Goal: Task Accomplishment & Management: Manage account settings

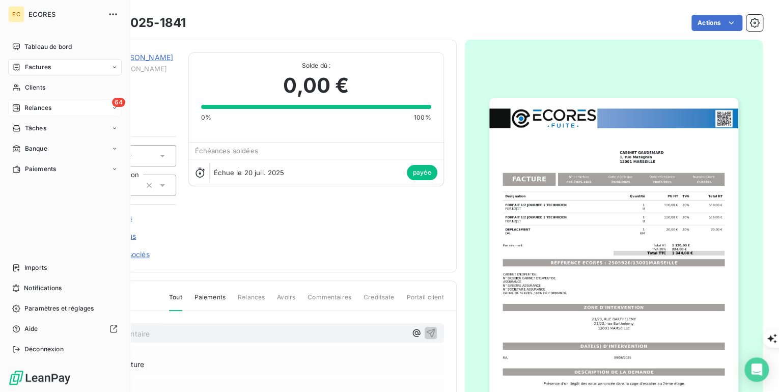
click at [25, 104] on span "Relances" at bounding box center [37, 107] width 27 height 9
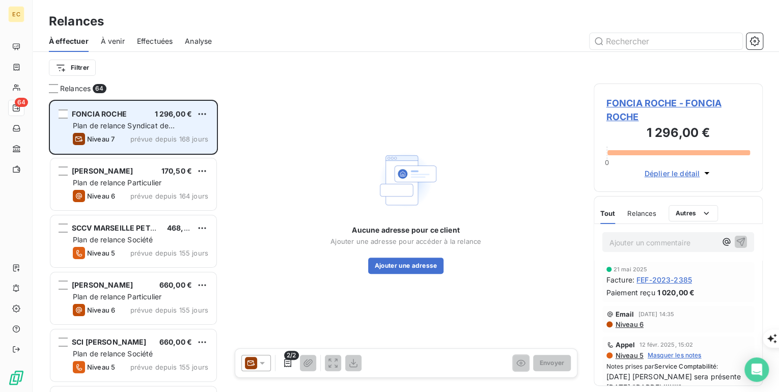
scroll to position [286, 163]
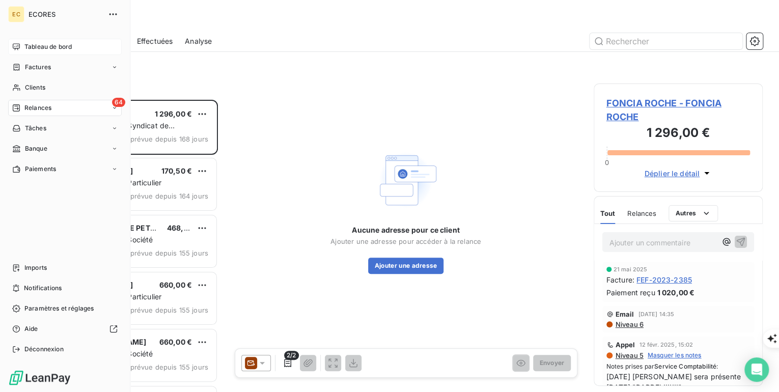
click at [23, 45] on div "Tableau de bord" at bounding box center [64, 47] width 113 height 16
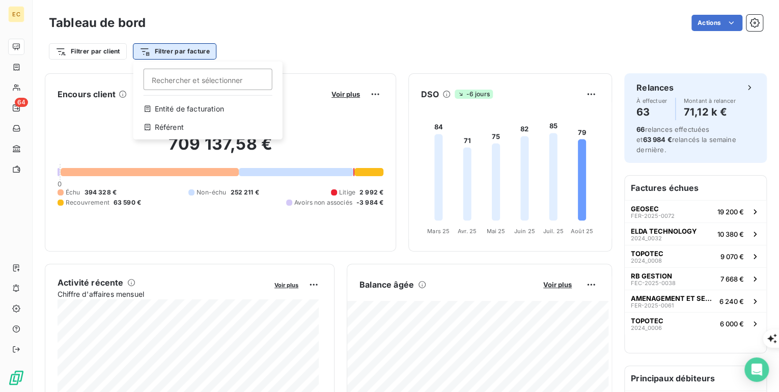
click at [159, 49] on html "EC 64 Tableau de bord Actions Filtrer par client Filtrer par facture Rechercher…" at bounding box center [389, 392] width 779 height 784
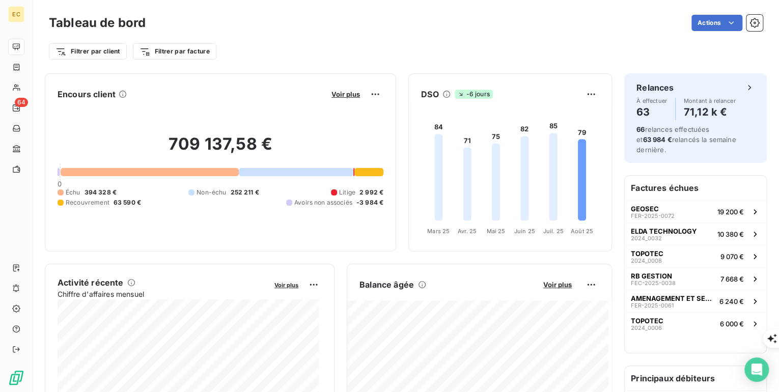
click at [98, 49] on html "EC 64 Tableau de bord Actions Filtrer par client Filtrer par facture Encours cl…" at bounding box center [389, 392] width 779 height 784
click at [98, 49] on html "EC 64 Tableau de bord Actions Filtrer par client Rechercher et sélectionner Cli…" at bounding box center [389, 392] width 779 height 784
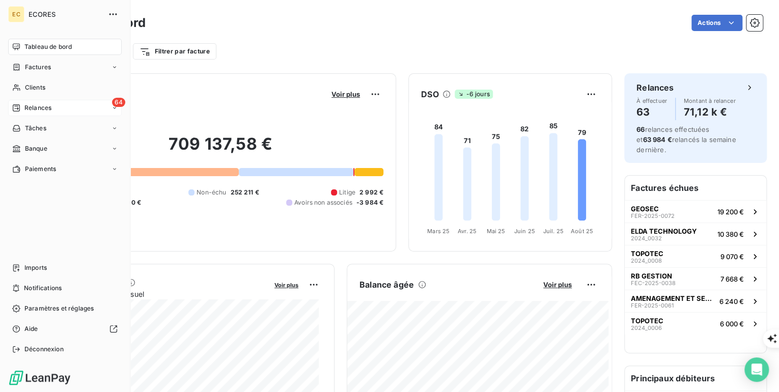
click at [20, 108] on html "EC ECORES Tableau de bord Factures Clients 64 Relances Tâches Banque Paiements …" at bounding box center [389, 392] width 779 height 784
click at [37, 108] on span "Relances" at bounding box center [37, 107] width 27 height 9
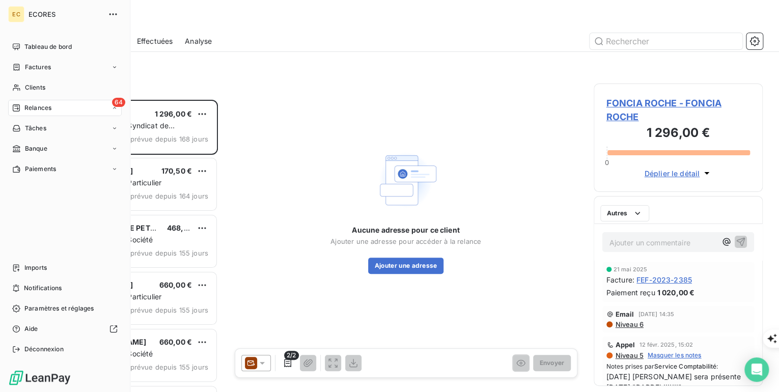
scroll to position [286, 163]
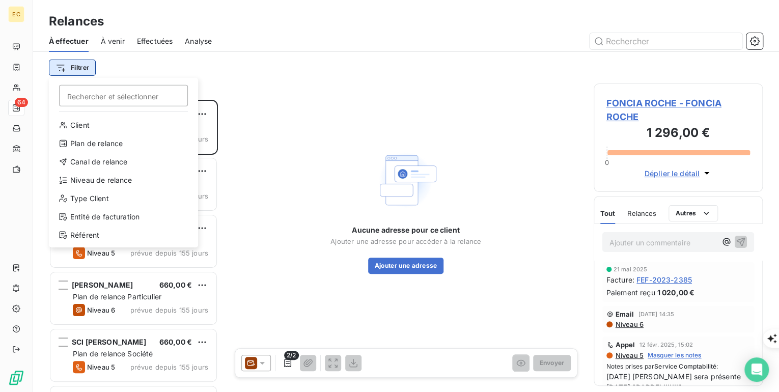
click at [77, 67] on html "EC 64 Relances À effectuer À venir Effectuées Analyse Filtrer Rechercher et sél…" at bounding box center [389, 392] width 779 height 784
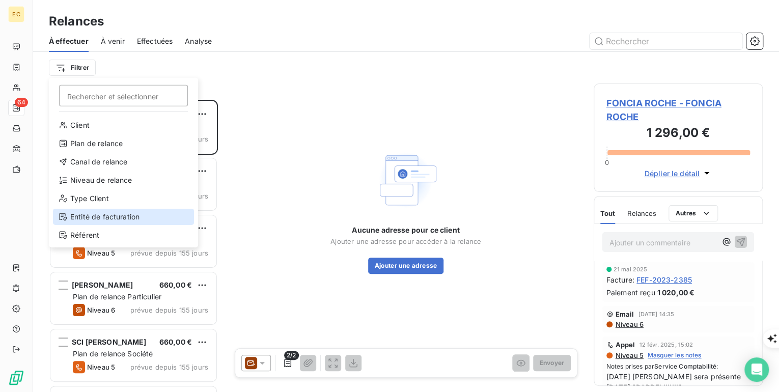
click at [88, 220] on div "Entité de facturation" at bounding box center [123, 217] width 141 height 16
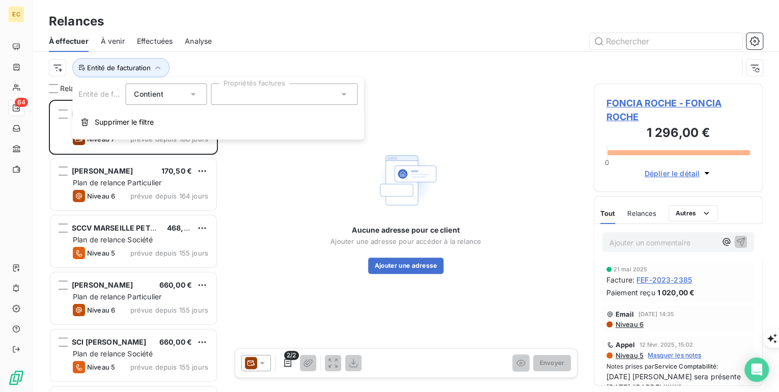
click at [227, 96] on input "text" at bounding box center [223, 94] width 8 height 9
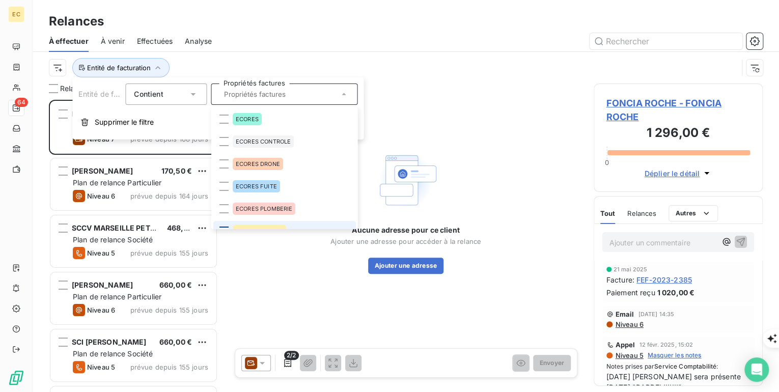
scroll to position [12, 0]
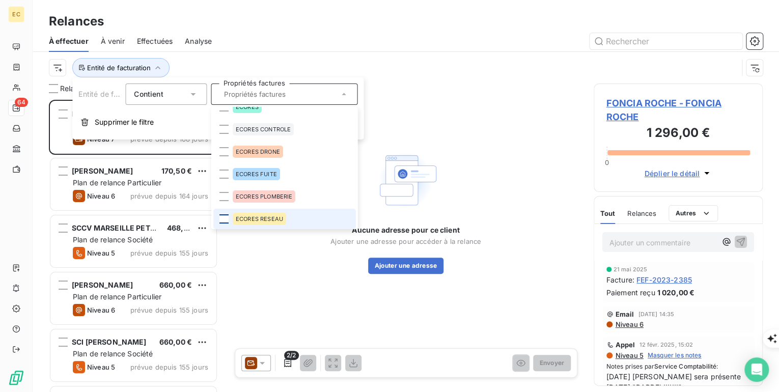
click at [225, 228] on li "ECORES RESEAU" at bounding box center [284, 219] width 143 height 20
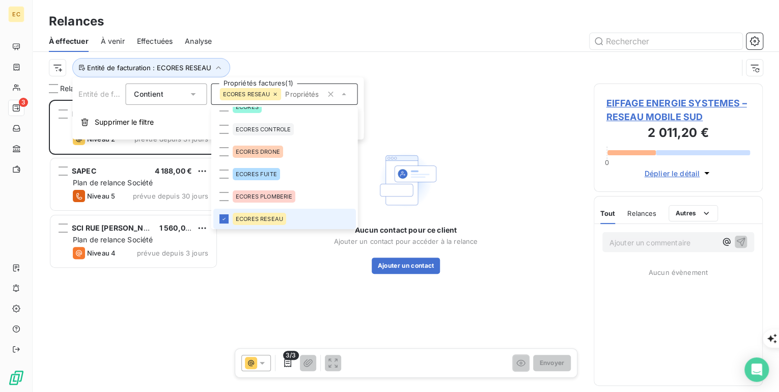
scroll to position [286, 163]
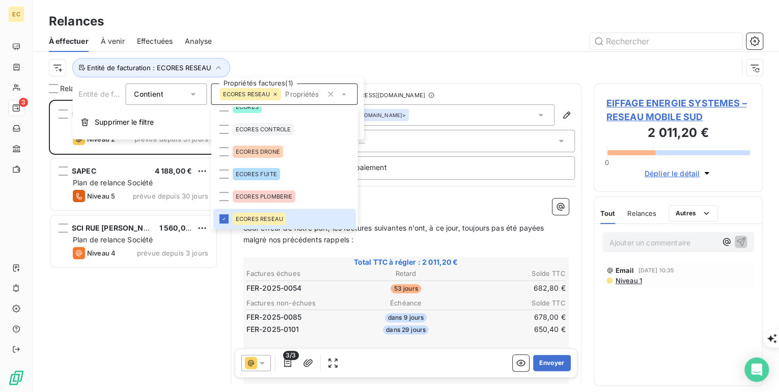
click at [115, 305] on div "EIFFAGE ENERGIE SYSTEMES – RESEAU MOBILE SUD 2 011,20 € Plan de relance Niveau …" at bounding box center [133, 246] width 169 height 292
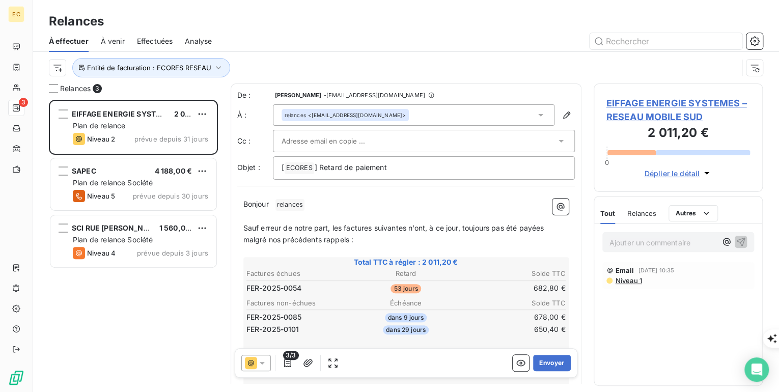
click at [261, 364] on icon at bounding box center [262, 363] width 10 height 10
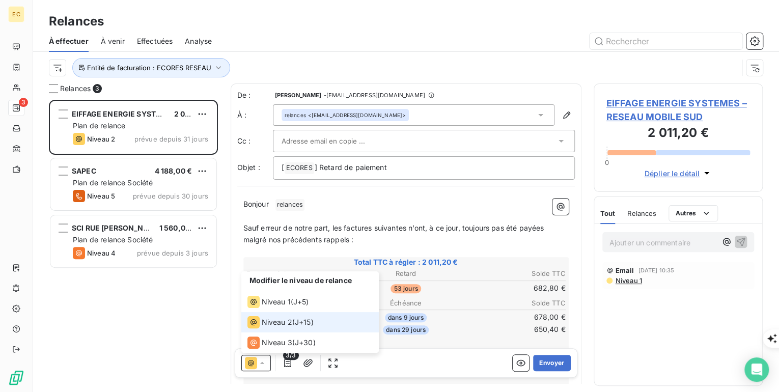
click at [261, 364] on icon at bounding box center [262, 363] width 10 height 10
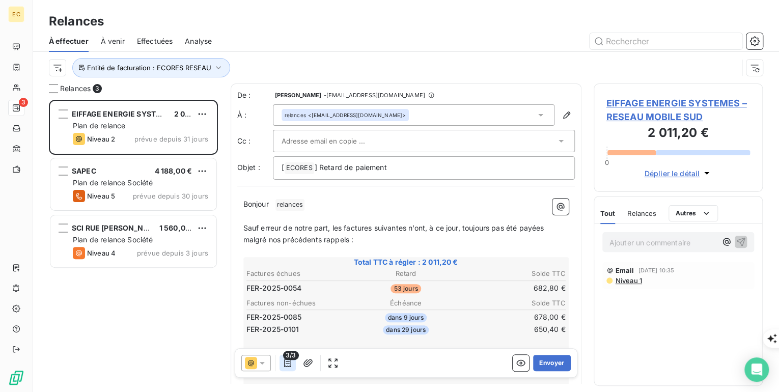
click at [289, 363] on icon "button" at bounding box center [287, 363] width 7 height 8
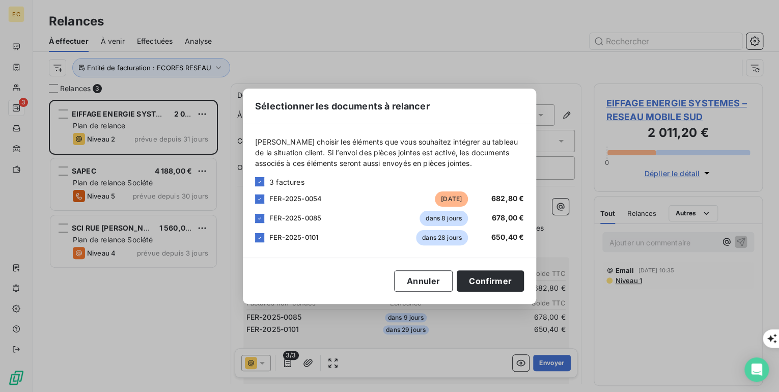
click at [14, 51] on div "Sélectionner les documents à relancer Veuillez choisir les éléments que vous so…" at bounding box center [389, 196] width 779 height 392
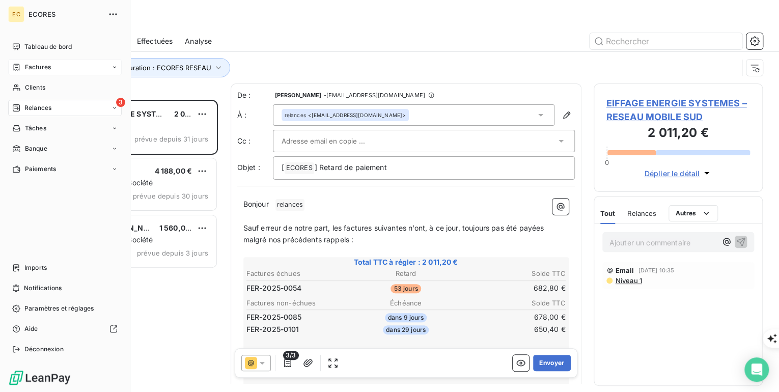
click at [48, 69] on span "Factures" at bounding box center [38, 67] width 26 height 9
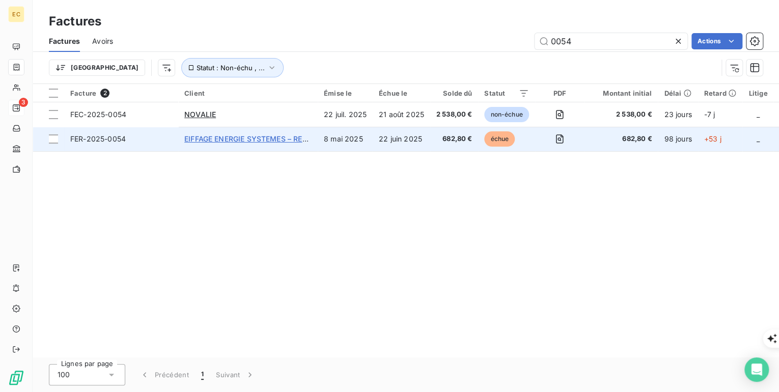
type input "0054"
click at [220, 140] on span "EIFFAGE ENERGIE SYSTEMES – RESEAU MOBILE SUD" at bounding box center [276, 138] width 184 height 9
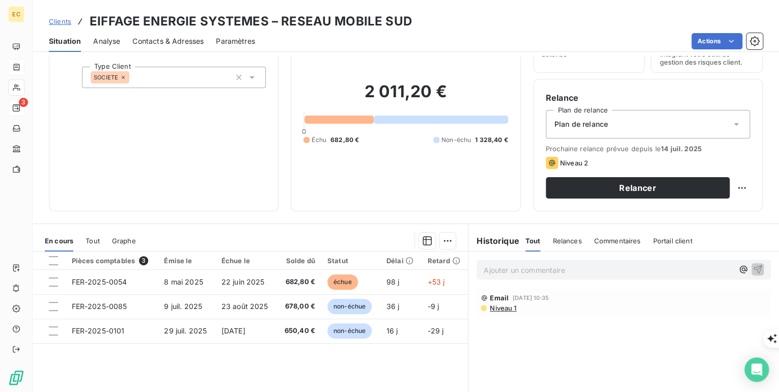
scroll to position [81, 0]
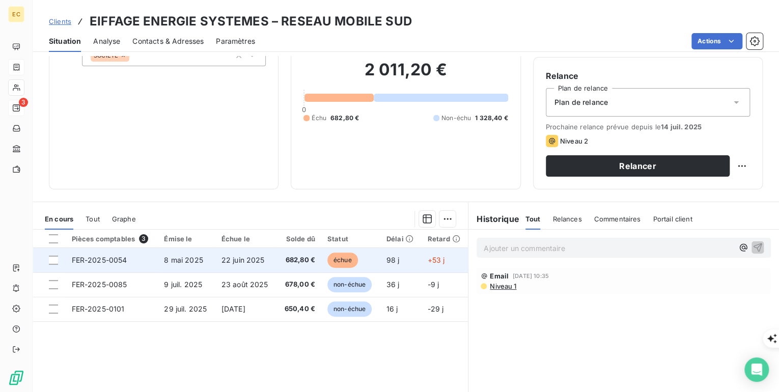
click at [100, 258] on span "FER-2025-0054" at bounding box center [99, 259] width 55 height 9
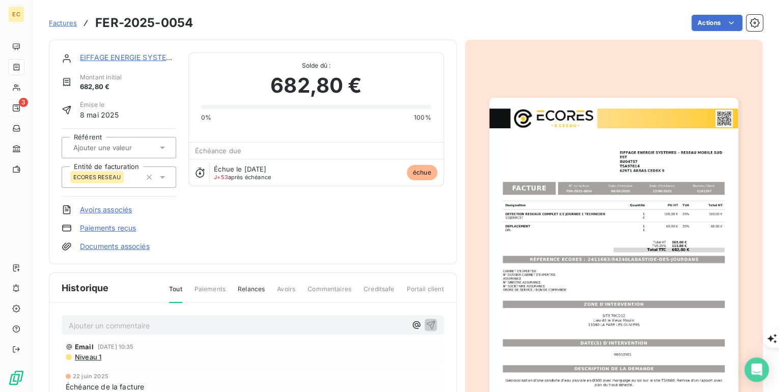
click at [117, 56] on link "EIFFAGE ENERGIE SYSTEMES – RESEAU MOBILE SUD" at bounding box center [172, 57] width 184 height 9
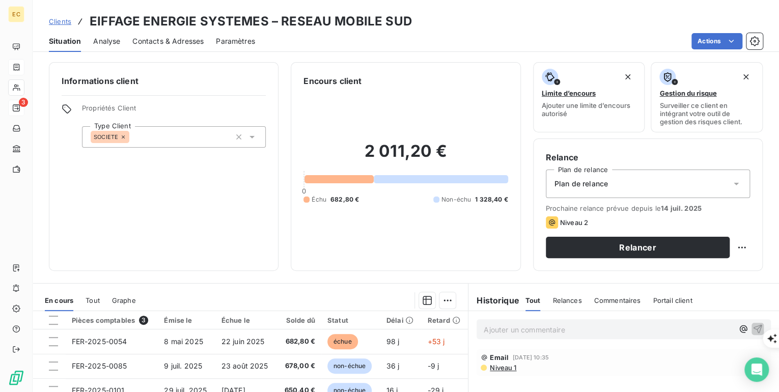
click at [485, 332] on p "Ajouter un commentaire ﻿" at bounding box center [607, 329] width 249 height 13
click at [626, 248] on button "Relancer" at bounding box center [638, 247] width 184 height 21
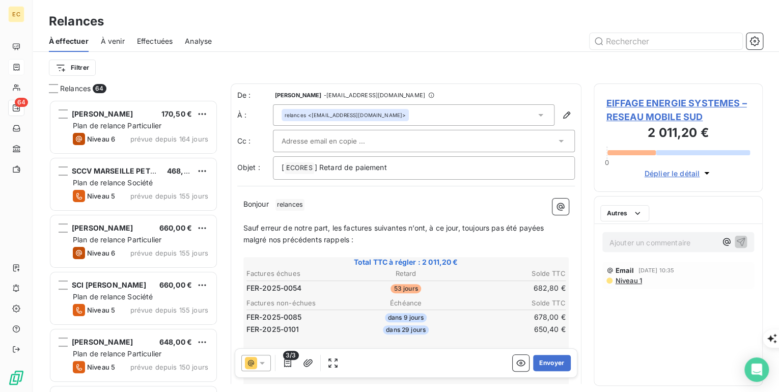
scroll to position [286, 163]
click at [285, 359] on span "3/3" at bounding box center [290, 355] width 15 height 9
click at [307, 359] on icon "button" at bounding box center [308, 363] width 10 height 10
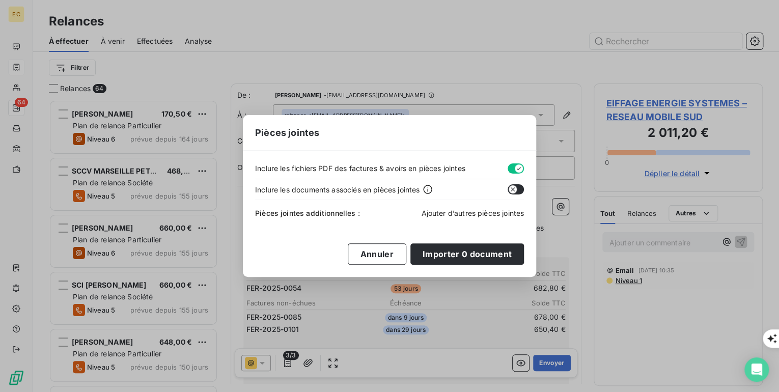
click at [441, 213] on span "Ajouter d’autres pièces jointes" at bounding box center [472, 213] width 103 height 9
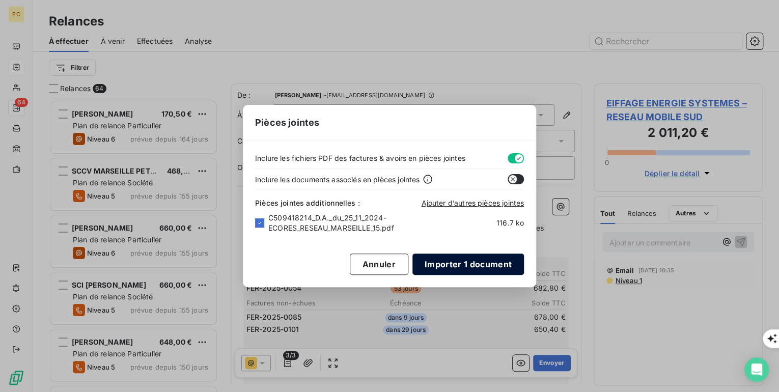
click at [452, 267] on button "Importer 1 document" at bounding box center [467, 263] width 111 height 21
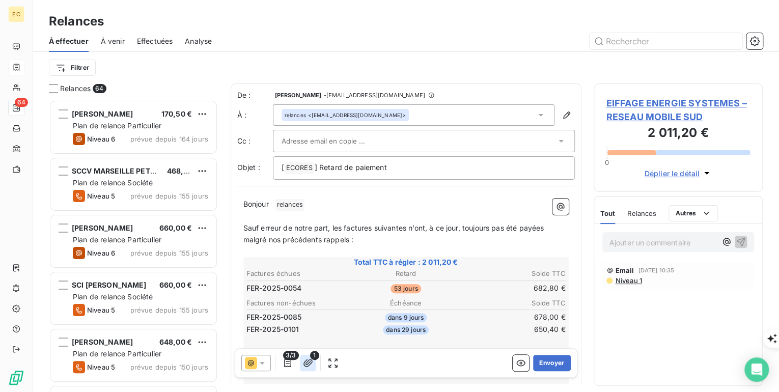
click at [304, 364] on icon "button" at bounding box center [308, 363] width 10 height 10
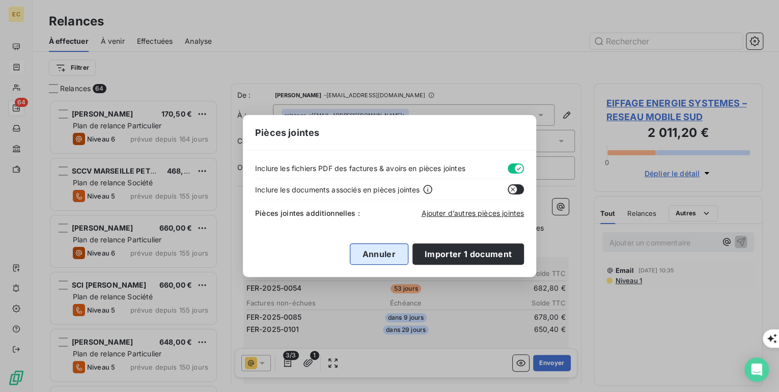
click at [388, 254] on button "Annuler" at bounding box center [379, 253] width 59 height 21
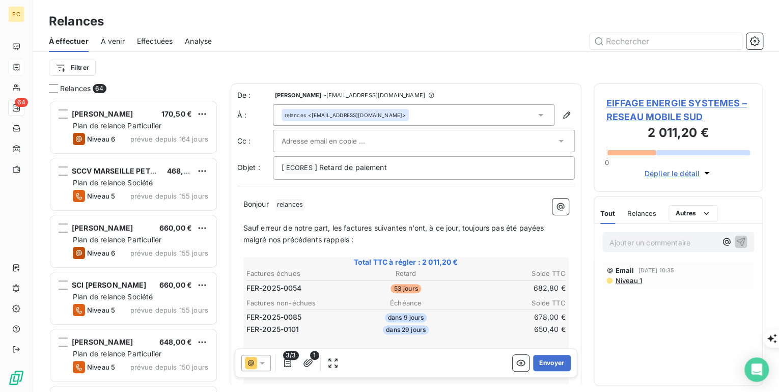
click at [621, 117] on span "EIFFAGE ENERGIE SYSTEMES – RESEAU MOBILE SUD" at bounding box center [678, 109] width 144 height 27
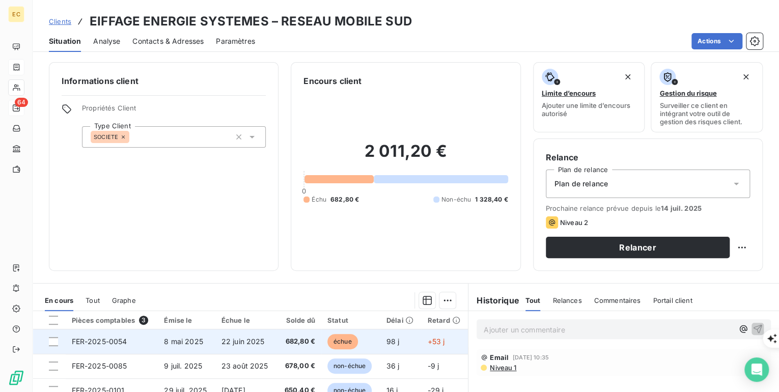
click at [123, 337] on span "FER-2025-0054" at bounding box center [99, 341] width 55 height 9
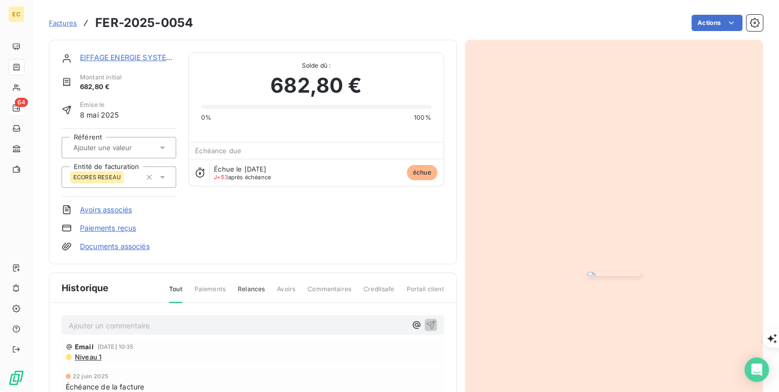
click at [99, 245] on link "Documents associés" at bounding box center [115, 246] width 70 height 10
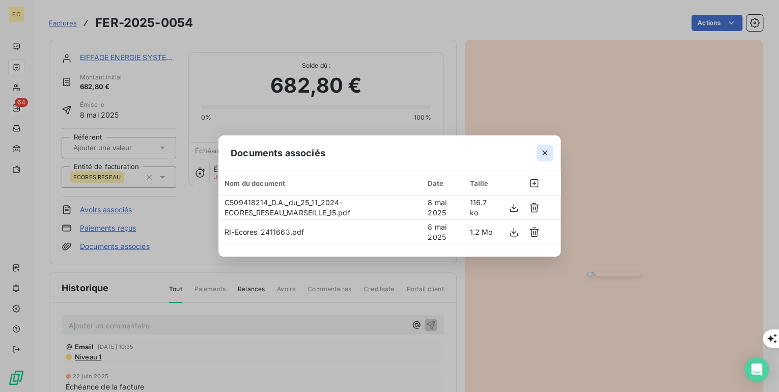
click at [543, 153] on icon "button" at bounding box center [544, 153] width 10 height 10
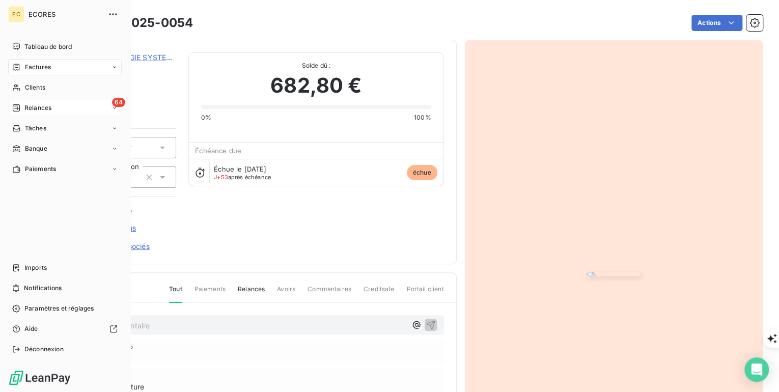
click at [33, 111] on span "Relances" at bounding box center [37, 107] width 27 height 9
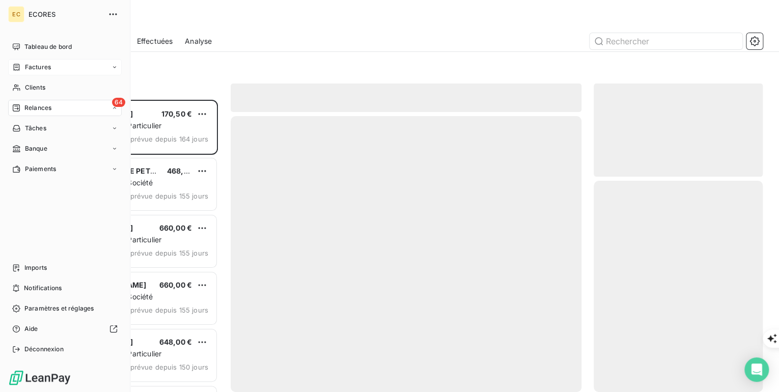
scroll to position [286, 163]
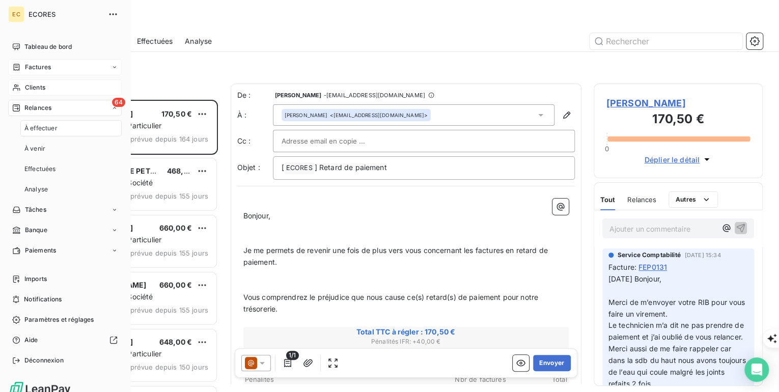
click at [37, 90] on span "Clients" at bounding box center [35, 87] width 20 height 9
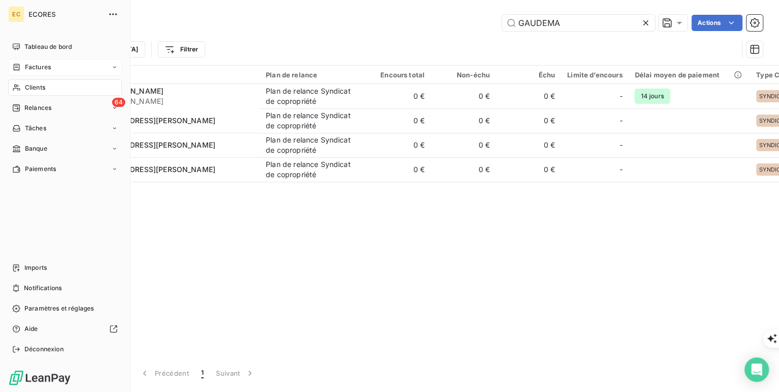
click at [45, 69] on span "Factures" at bounding box center [38, 67] width 26 height 9
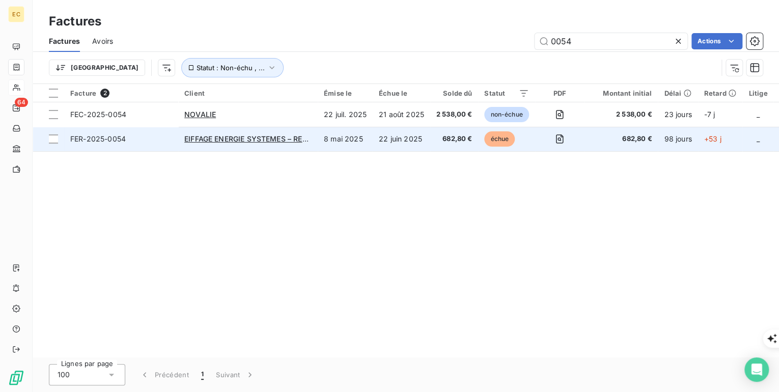
click at [202, 144] on td "EIFFAGE ENERGIE SYSTEMES – RESEAU MOBILE SUD" at bounding box center [247, 139] width 139 height 24
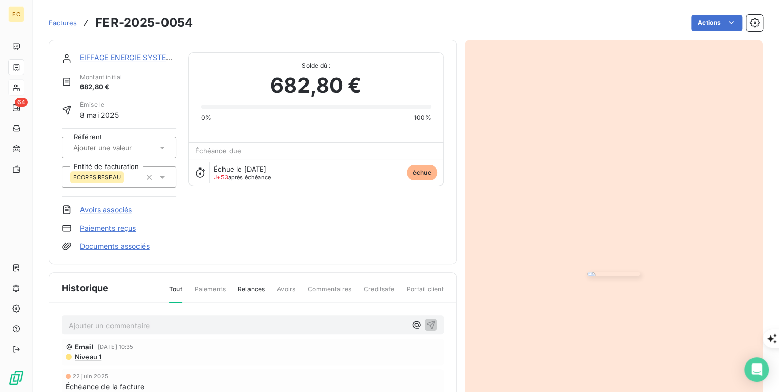
click at [131, 56] on link "EIFFAGE ENERGIE SYSTEMES – RESEAU MOBILE SUD" at bounding box center [172, 57] width 184 height 9
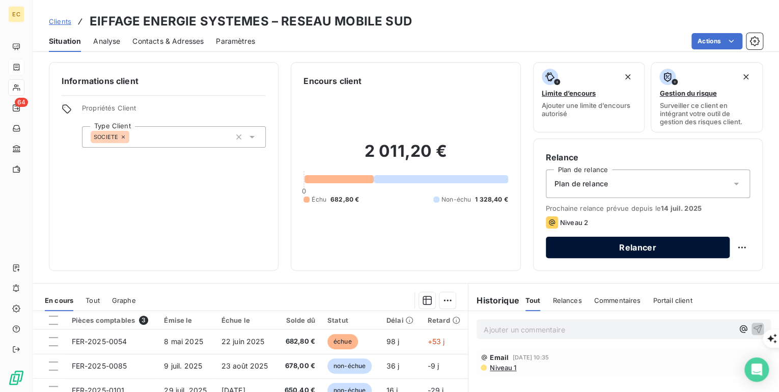
click at [651, 248] on button "Relancer" at bounding box center [638, 247] width 184 height 21
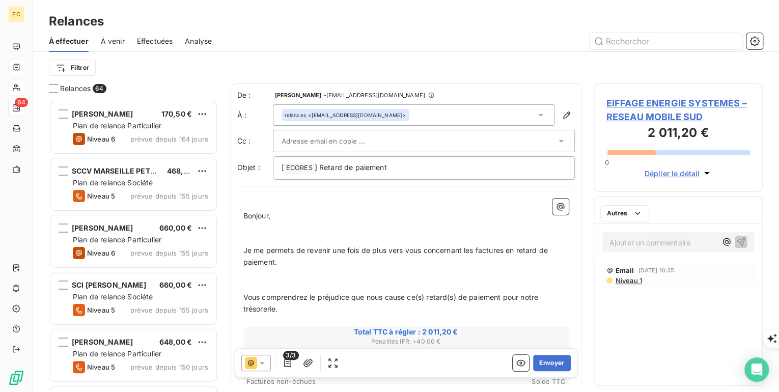
scroll to position [286, 163]
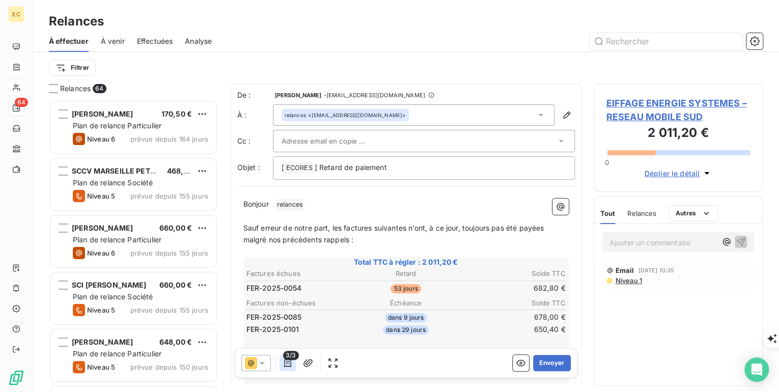
click at [287, 363] on icon "button" at bounding box center [287, 363] width 10 height 10
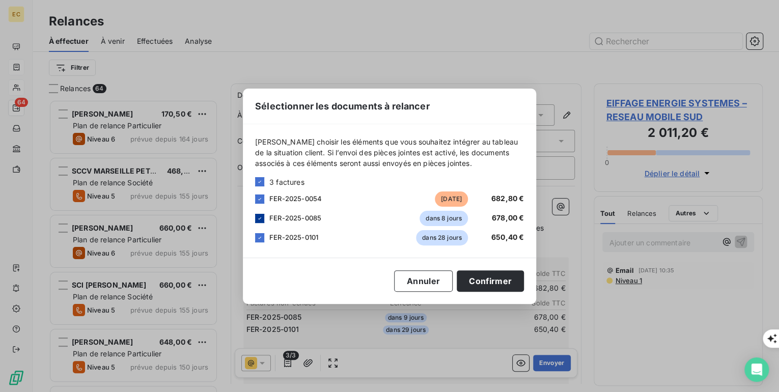
click at [260, 219] on icon at bounding box center [260, 218] width 6 height 6
click at [260, 238] on icon at bounding box center [260, 238] width 6 height 6
click at [492, 284] on button "Confirmer" at bounding box center [490, 280] width 67 height 21
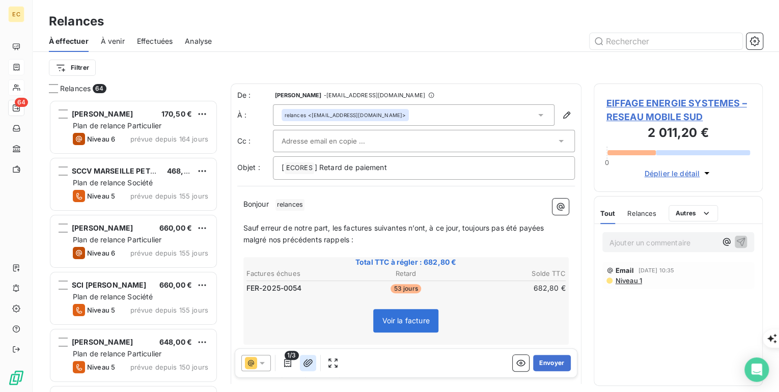
click at [303, 364] on icon "button" at bounding box center [307, 363] width 9 height 8
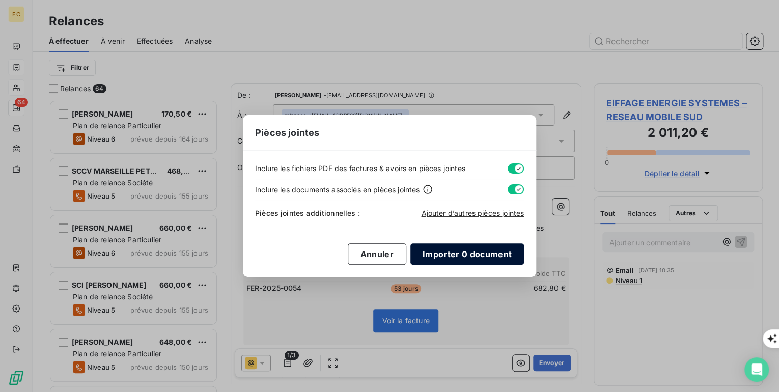
click at [472, 257] on button "Importer 0 document" at bounding box center [466, 253] width 113 height 21
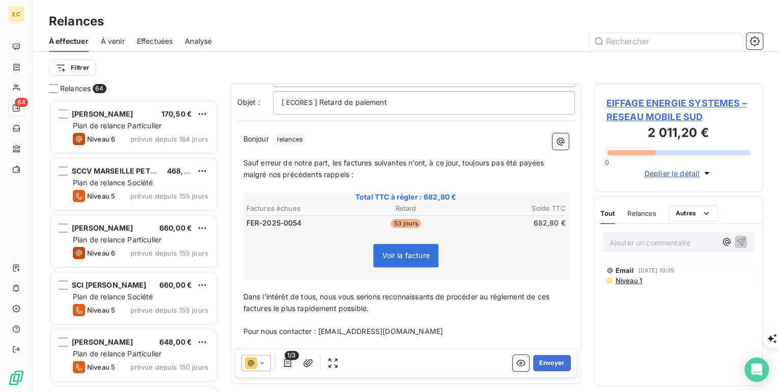
scroll to position [65, 0]
click at [351, 174] on span "Sauf erreur de notre part, les factures suivantes n’ont, à ce jour, toujours pa…" at bounding box center [394, 169] width 303 height 20
click at [549, 361] on button "Envoyer" at bounding box center [551, 363] width 37 height 16
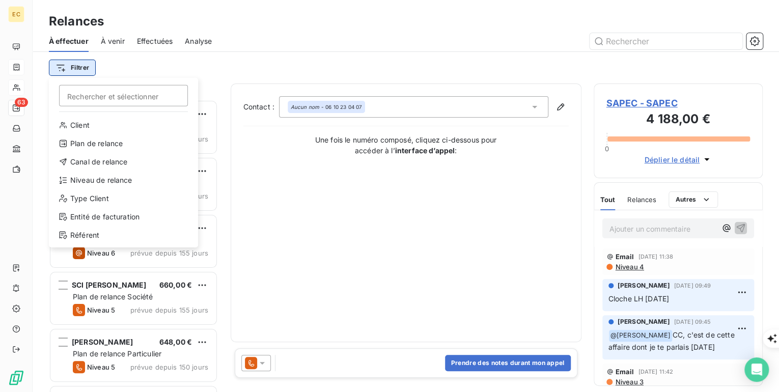
click at [71, 67] on html "EC 63 Relances À effectuer À venir Effectuées Analyse Filtrer Rechercher et sél…" at bounding box center [389, 392] width 779 height 784
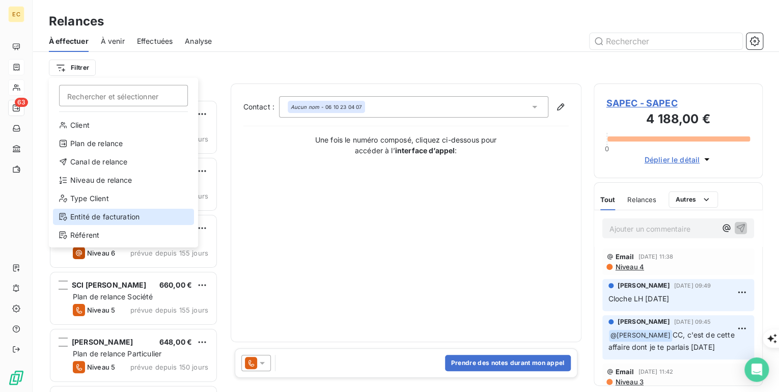
click at [91, 216] on div "Entité de facturation" at bounding box center [123, 217] width 141 height 16
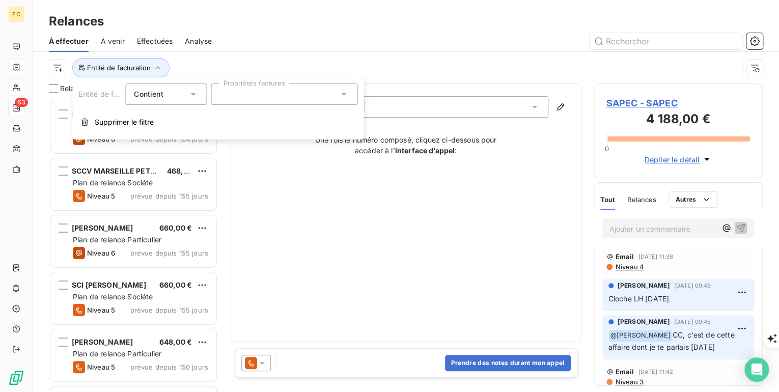
click at [247, 96] on div at bounding box center [284, 93] width 147 height 21
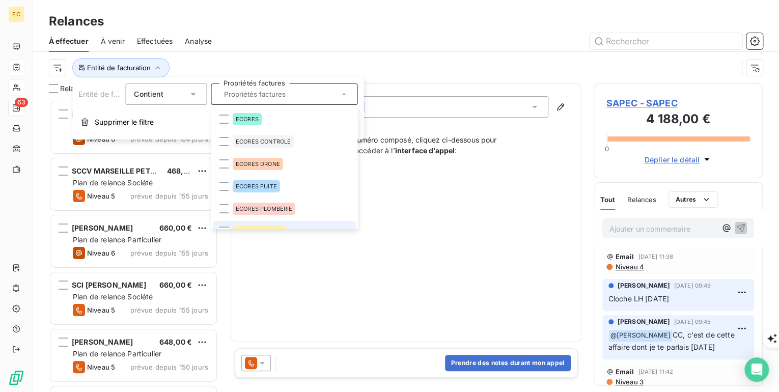
click at [258, 225] on li "ECORES RESEAU" at bounding box center [284, 231] width 143 height 20
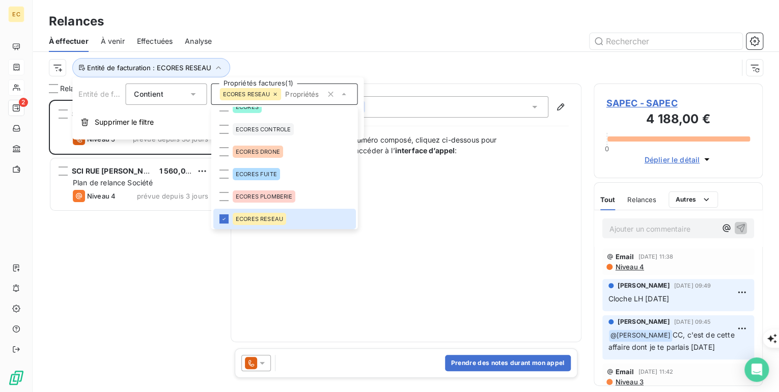
click at [165, 249] on div "SAPEC 4 188,00 € Plan de relance Société Niveau 5 prévue depuis 30 jours SCI RU…" at bounding box center [133, 246] width 169 height 292
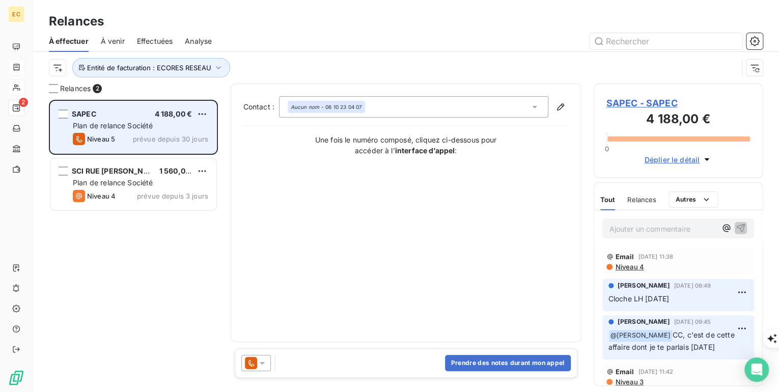
click at [133, 126] on span "Plan de relance Société" at bounding box center [113, 125] width 80 height 9
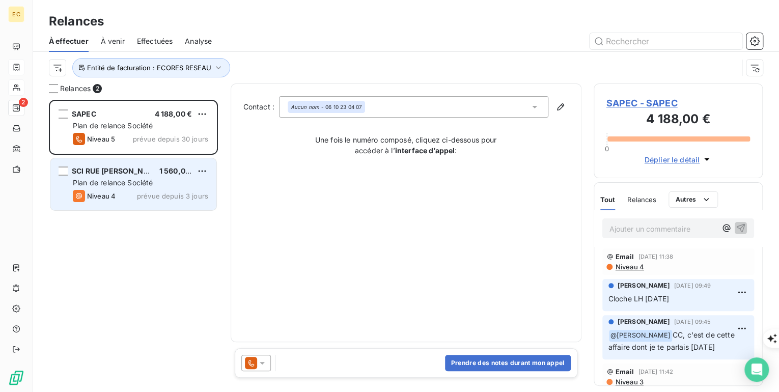
click at [119, 184] on span "Plan de relance Société" at bounding box center [113, 182] width 80 height 9
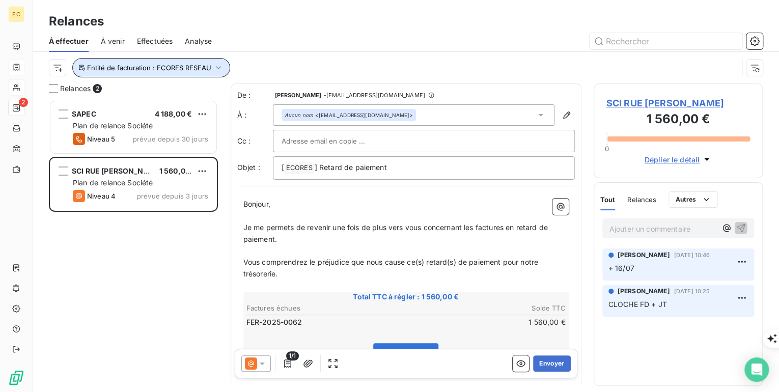
click at [97, 69] on span "Entité de facturation : ECORES RESEAU" at bounding box center [149, 68] width 124 height 8
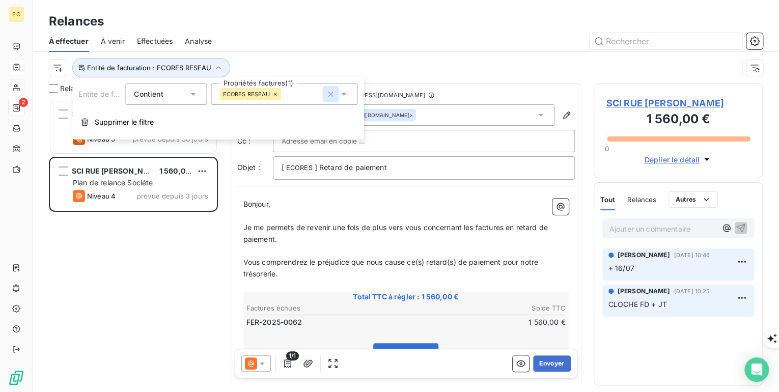
click at [331, 95] on icon "button" at bounding box center [330, 94] width 10 height 10
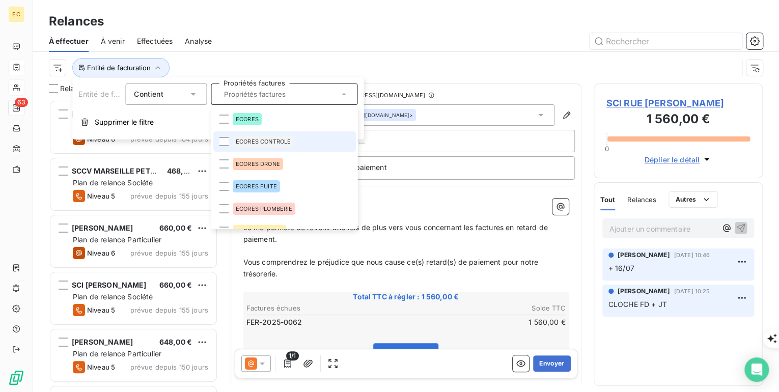
click at [265, 141] on span "ECORES CONTROLE" at bounding box center [262, 141] width 55 height 6
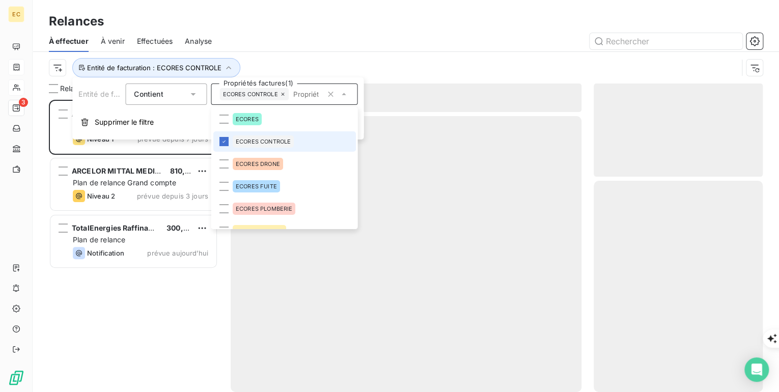
scroll to position [286, 163]
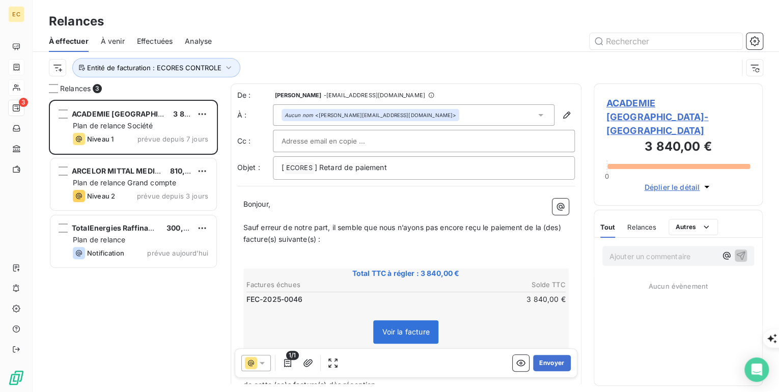
click at [151, 304] on div "ACADEMIE AIX-MARSEILLE 3 840,00 € Plan de relance Société Niveau 1 prévue depui…" at bounding box center [133, 246] width 169 height 292
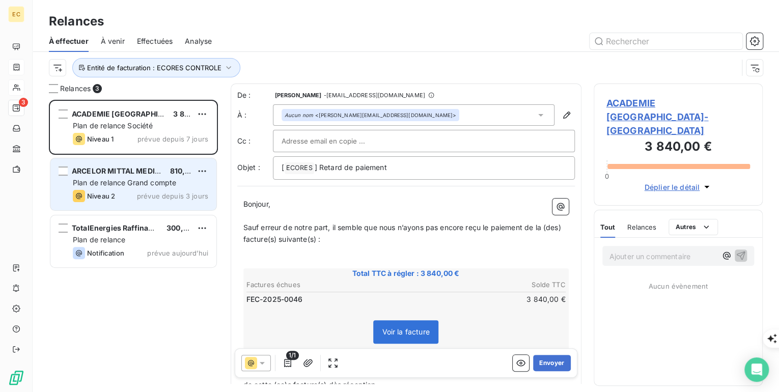
click at [121, 185] on span "Plan de relance Grand compte" at bounding box center [124, 182] width 103 height 9
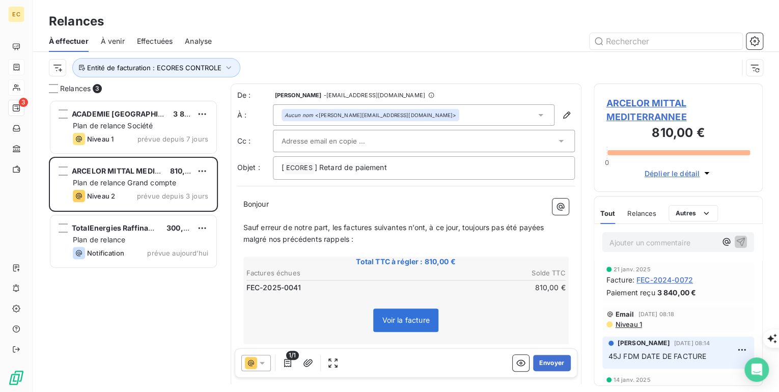
click at [628, 116] on span "ARCELOR MITTAL MEDITERRANNEE" at bounding box center [678, 109] width 144 height 27
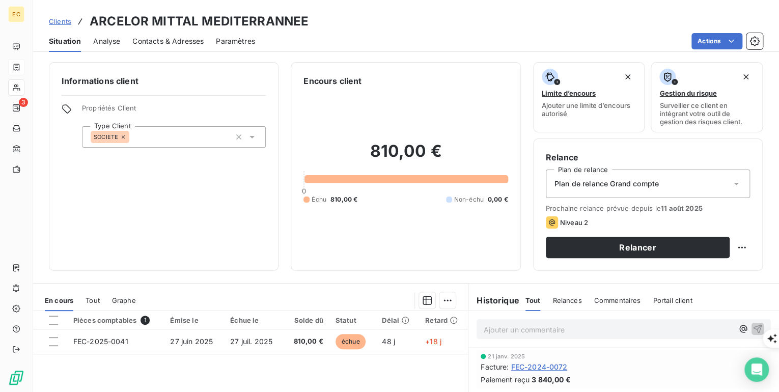
click at [611, 301] on span "Commentaires" at bounding box center [616, 300] width 47 height 8
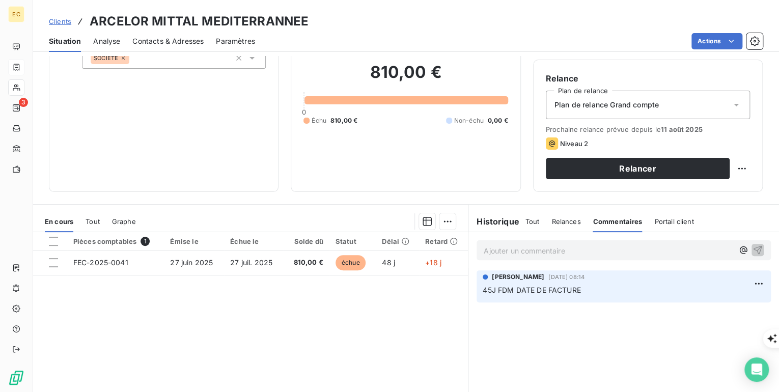
scroll to position [81, 0]
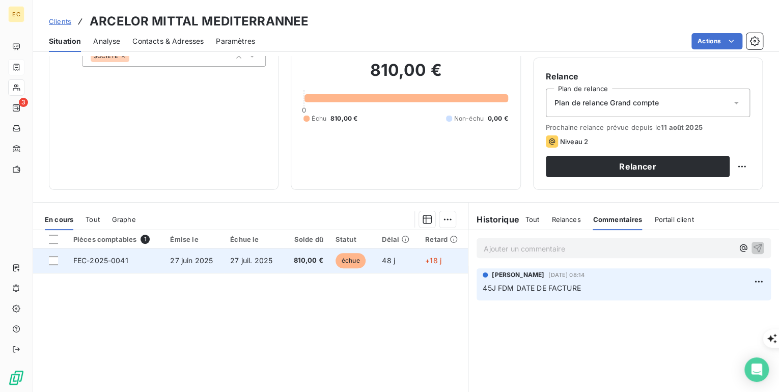
click at [82, 258] on span "FEC-2025-0041" at bounding box center [100, 260] width 55 height 9
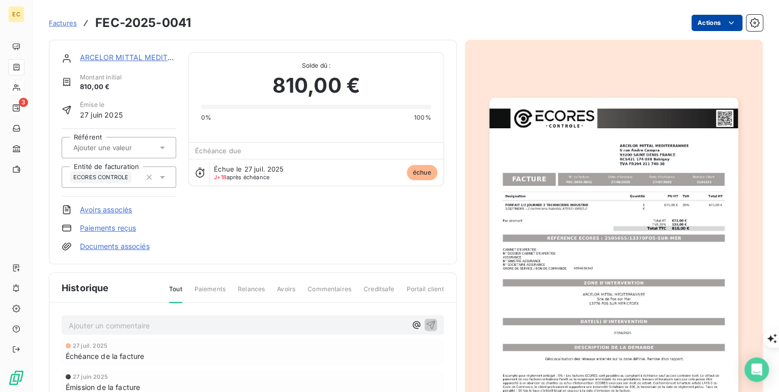
click at [715, 22] on html "EC 3 Factures FEC-2025-0041 Actions ARCELOR MITTAL MEDITERRANNEE Montant initia…" at bounding box center [389, 392] width 779 height 784
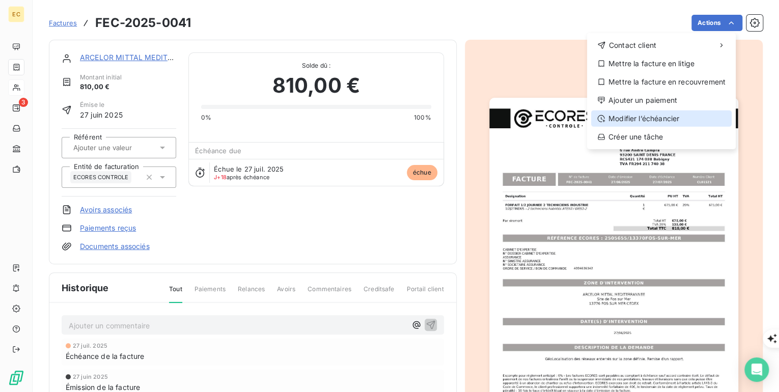
click at [659, 117] on div "Modifier l’échéancier" at bounding box center [661, 118] width 140 height 16
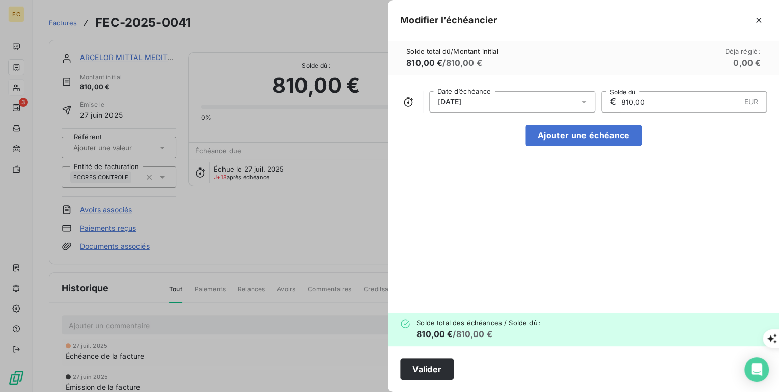
click at [494, 104] on div "27/07/2025" at bounding box center [512, 101] width 166 height 21
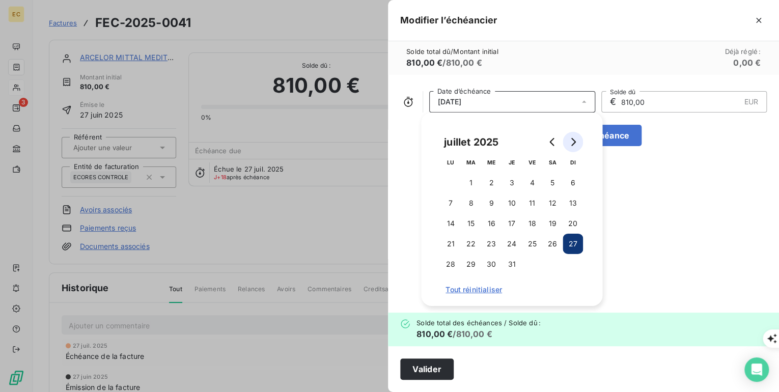
click at [571, 145] on icon "Go to next month" at bounding box center [572, 142] width 8 height 8
click at [449, 222] on button "11" at bounding box center [450, 223] width 20 height 20
click at [700, 235] on div "11/08/2025 Date d’échéance € 810,00 EUR Solde dû Ajouter une échéance" at bounding box center [583, 194] width 391 height 238
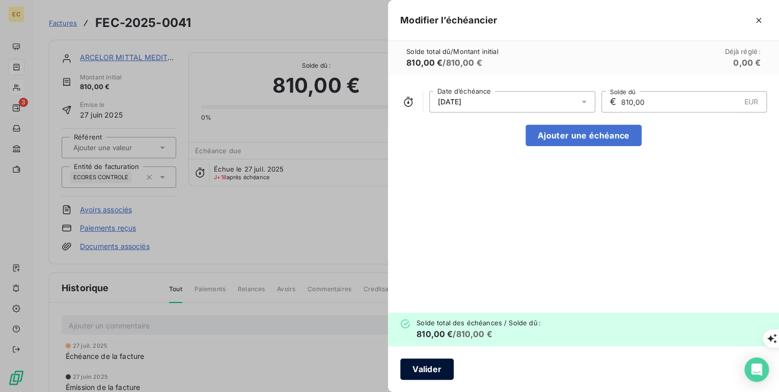
click at [433, 369] on button "Valider" at bounding box center [426, 368] width 53 height 21
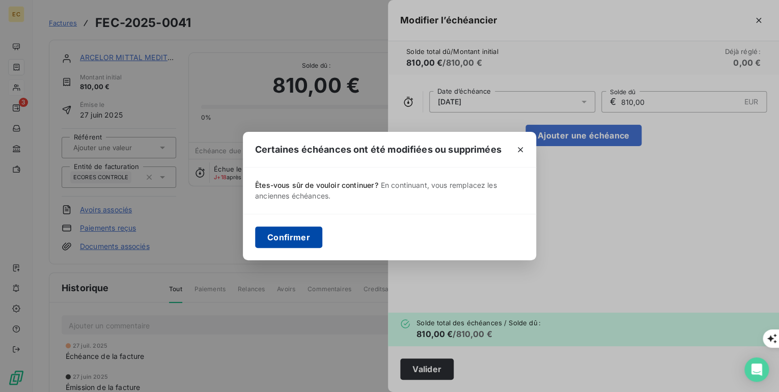
click at [283, 236] on button "Confirmer" at bounding box center [288, 236] width 67 height 21
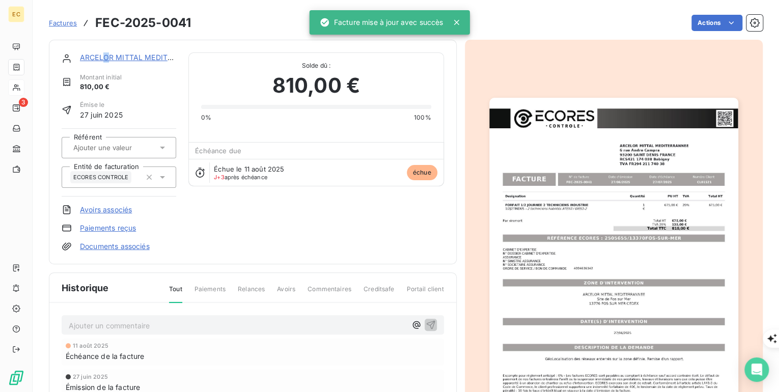
click at [106, 57] on link "ARCELOR MITTAL MEDITERRANNEE" at bounding box center [143, 57] width 126 height 9
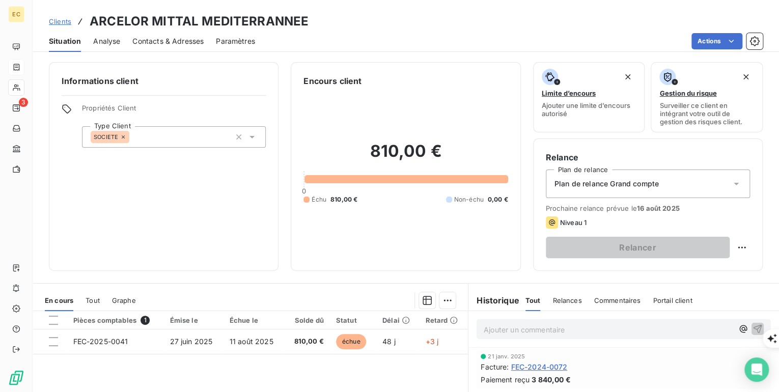
click at [181, 39] on span "Contacts & Adresses" at bounding box center [167, 41] width 71 height 10
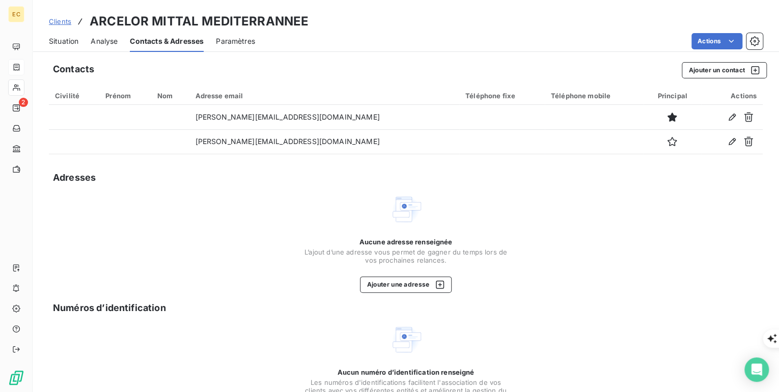
click at [63, 45] on span "Situation" at bounding box center [64, 41] width 30 height 10
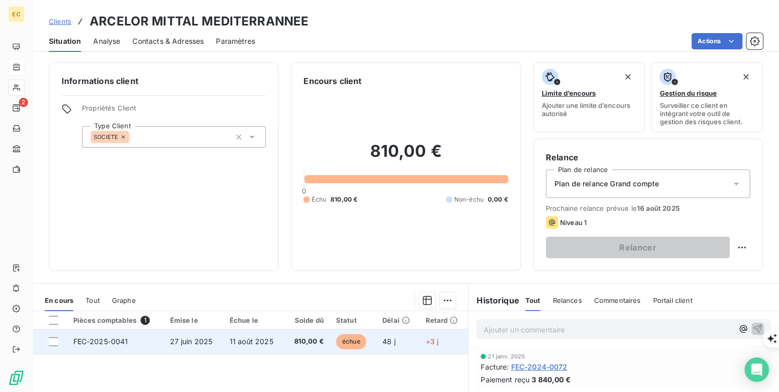
click at [186, 339] on span "27 juin 2025" at bounding box center [190, 341] width 43 height 9
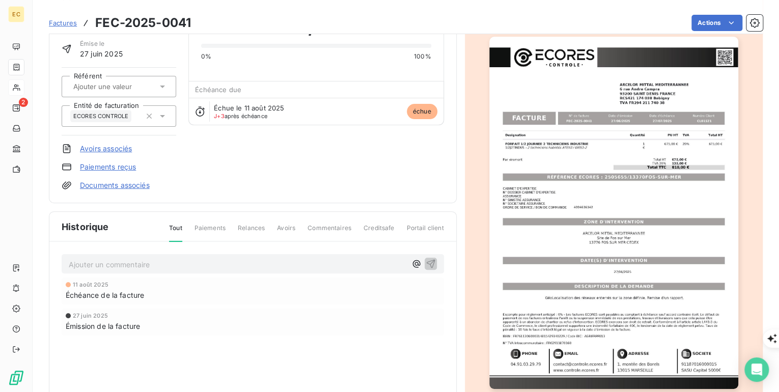
scroll to position [41, 0]
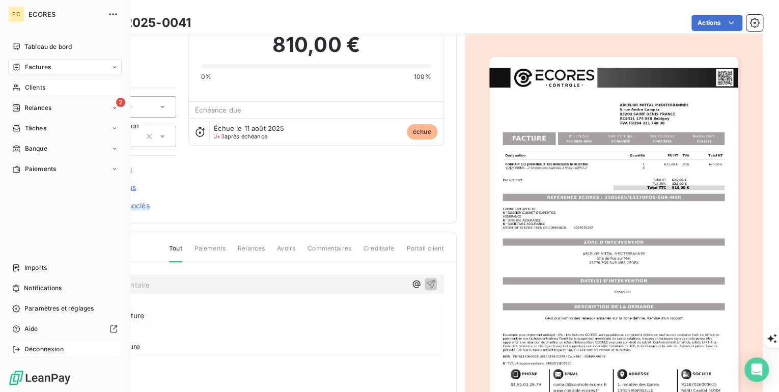
click at [41, 350] on span "Déconnexion" at bounding box center [43, 349] width 39 height 9
